Goal: Information Seeking & Learning: Learn about a topic

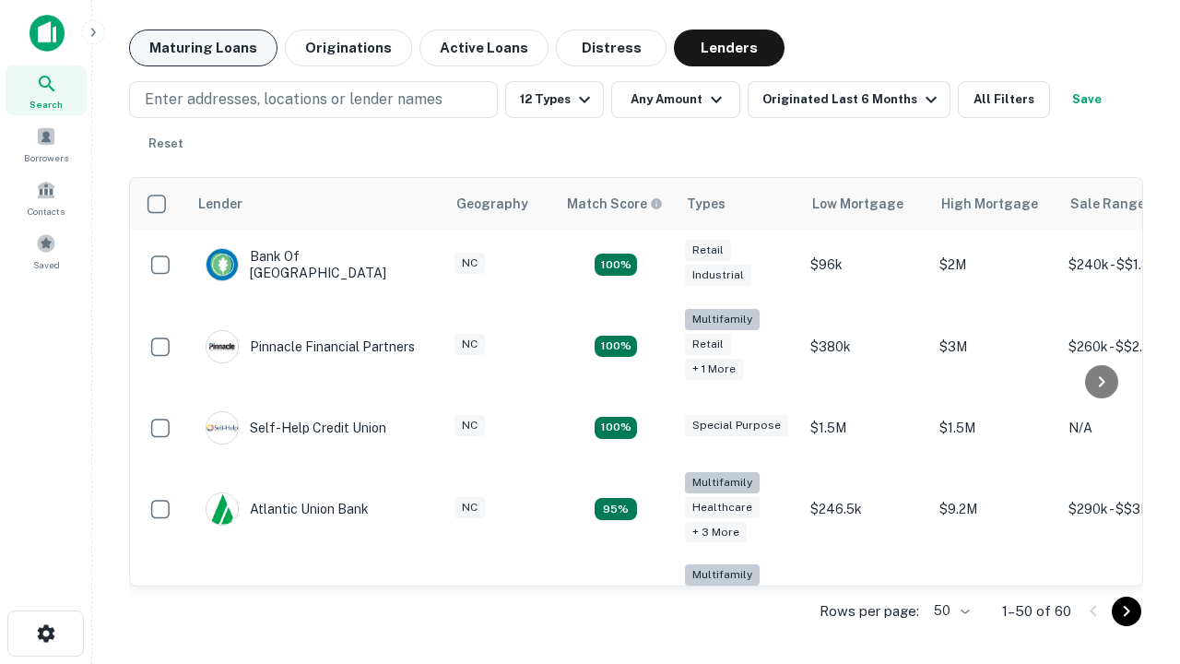
click at [203, 48] on button "Maturing Loans" at bounding box center [203, 47] width 148 height 37
